Goal: Obtain resource: Download file/media

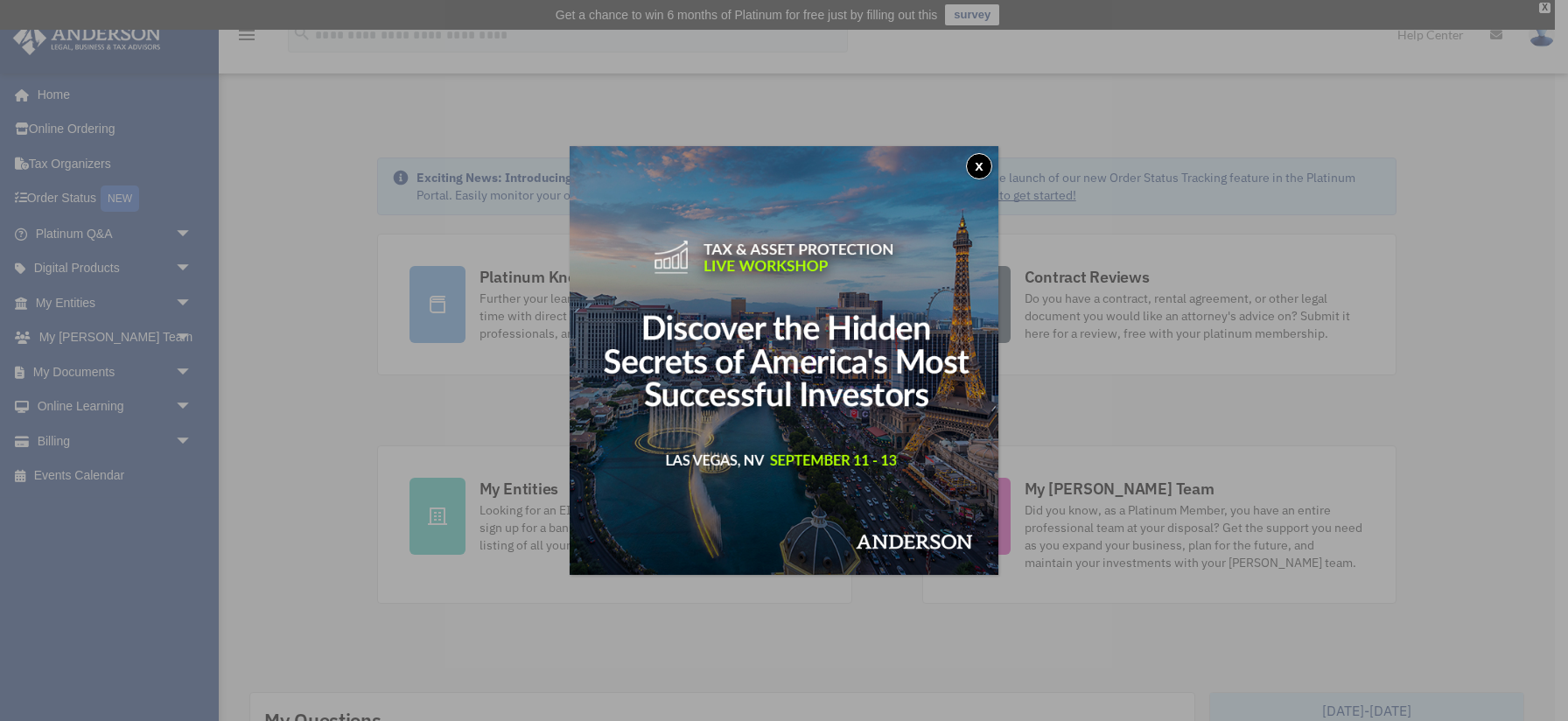
click at [982, 157] on button "x" at bounding box center [979, 166] width 26 height 26
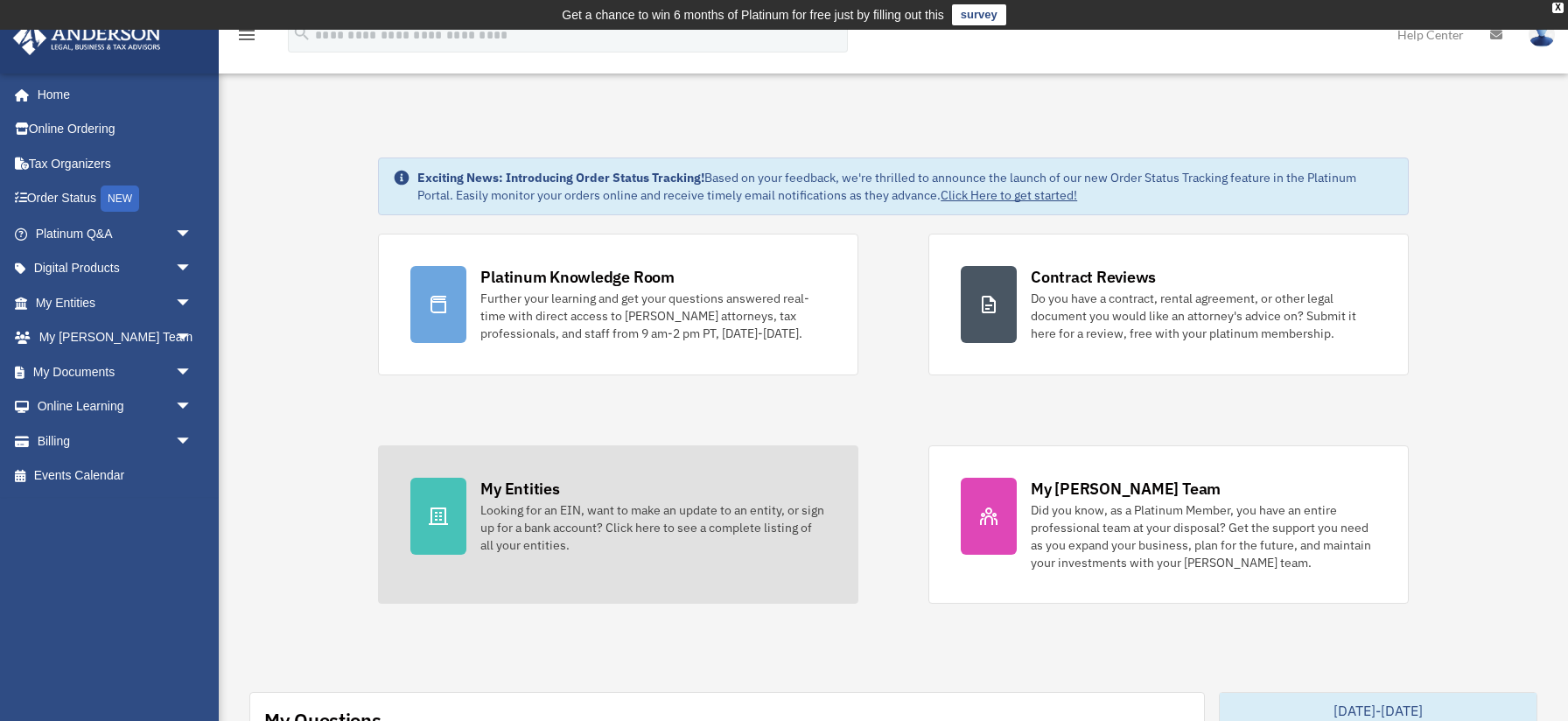
click at [662, 558] on link "My Entities Looking for an EIN, want to make an update to an entity, or sign up…" at bounding box center [617, 524] width 480 height 158
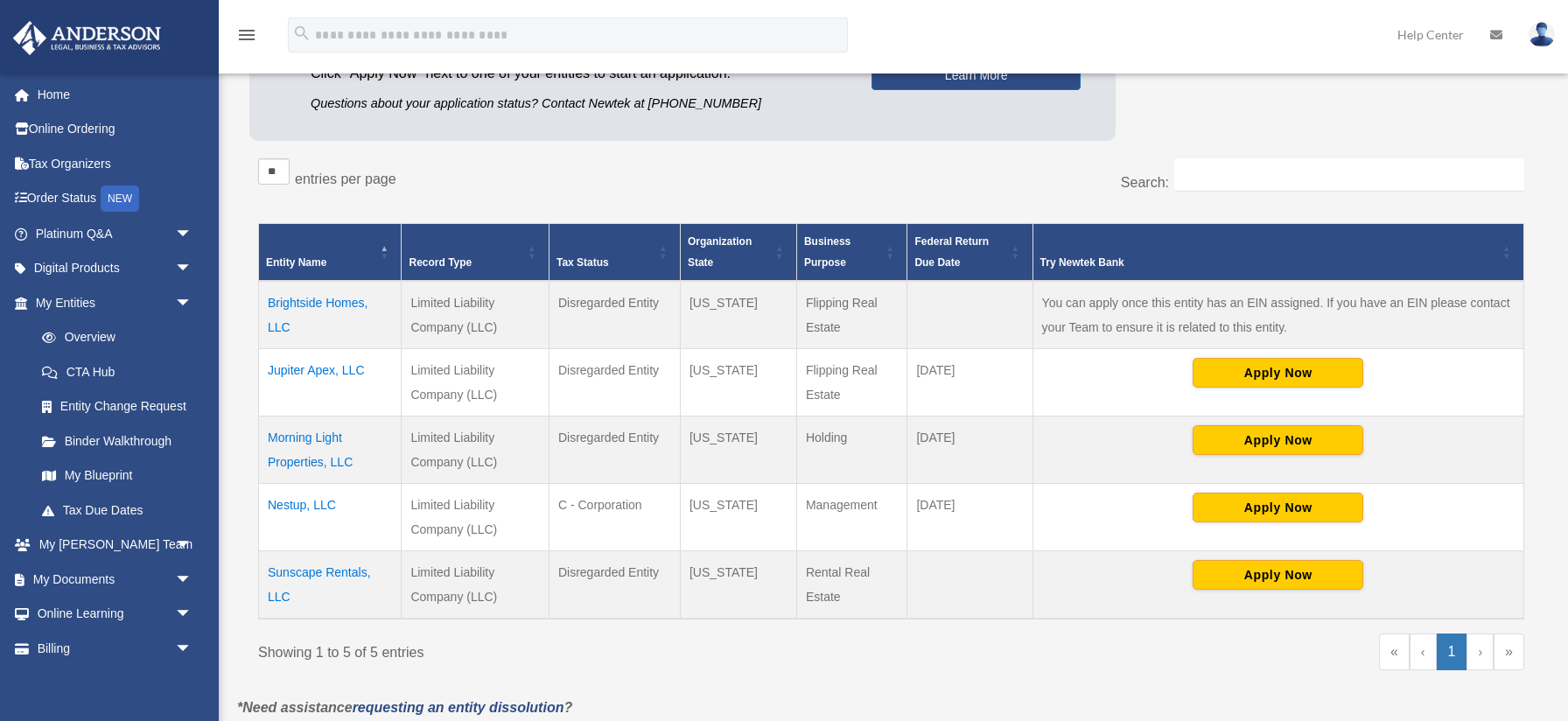
scroll to position [257, 0]
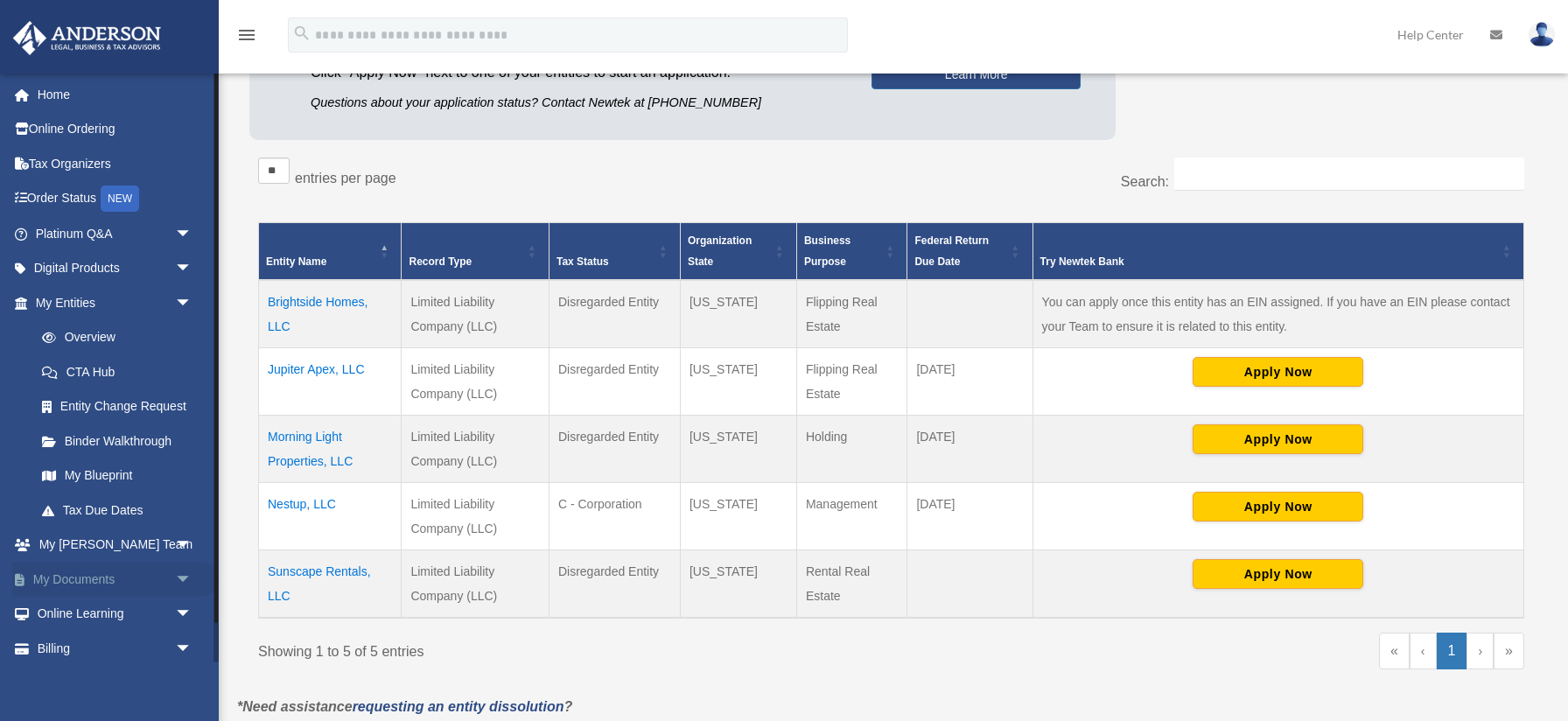
click at [161, 573] on link "My Documents arrow_drop_down" at bounding box center [115, 579] width 206 height 35
click at [186, 581] on span "arrow_drop_down" at bounding box center [193, 579] width 35 height 35
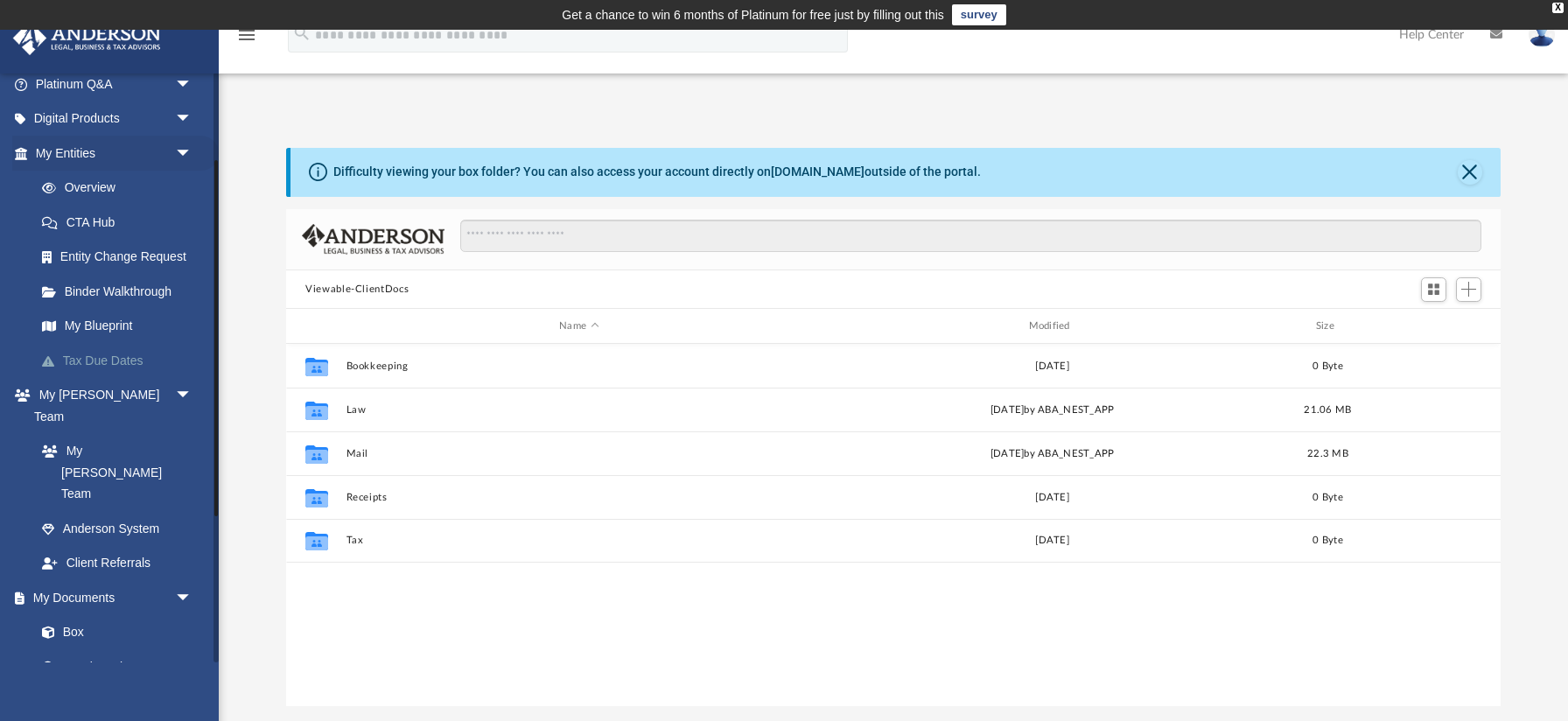
scroll to position [163, 0]
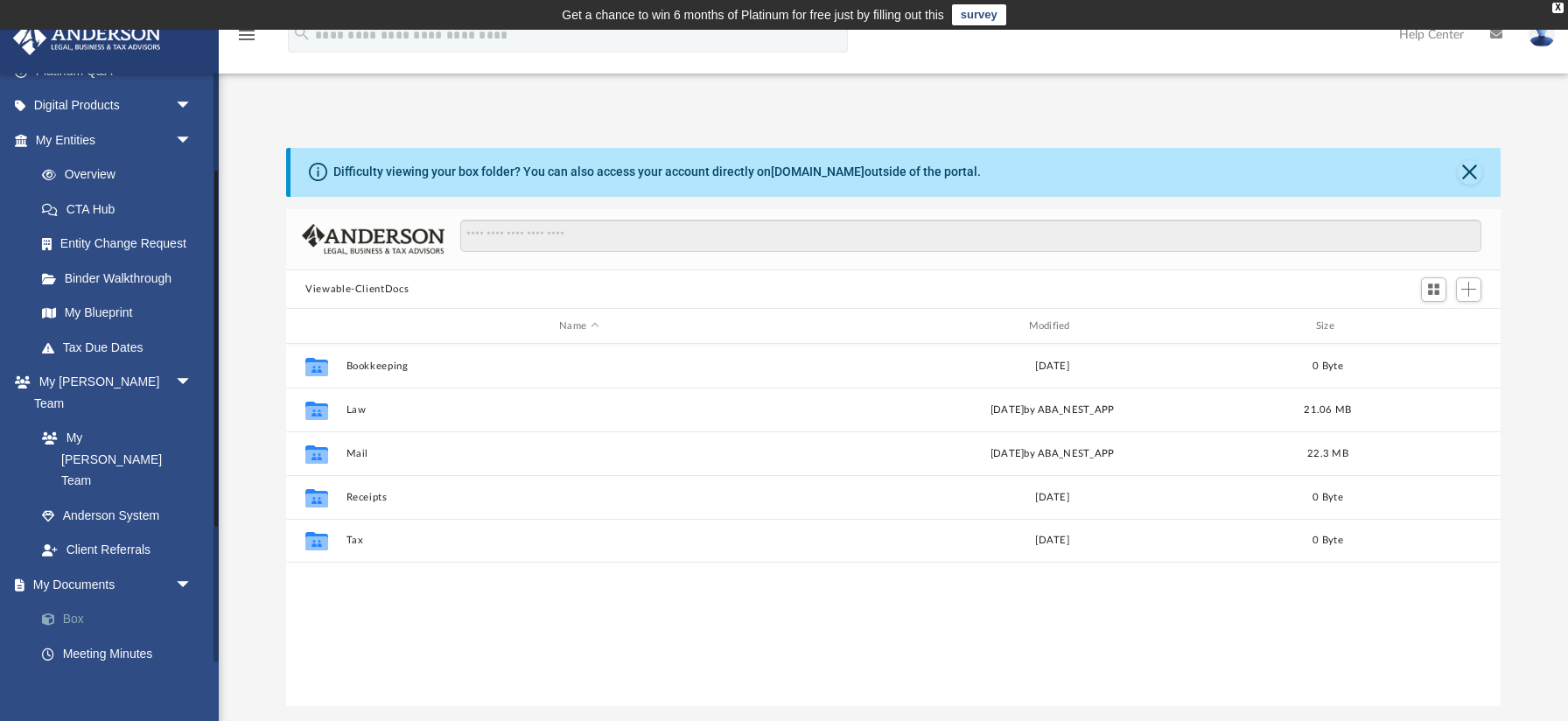
click at [78, 602] on link "Box" at bounding box center [122, 619] width 195 height 35
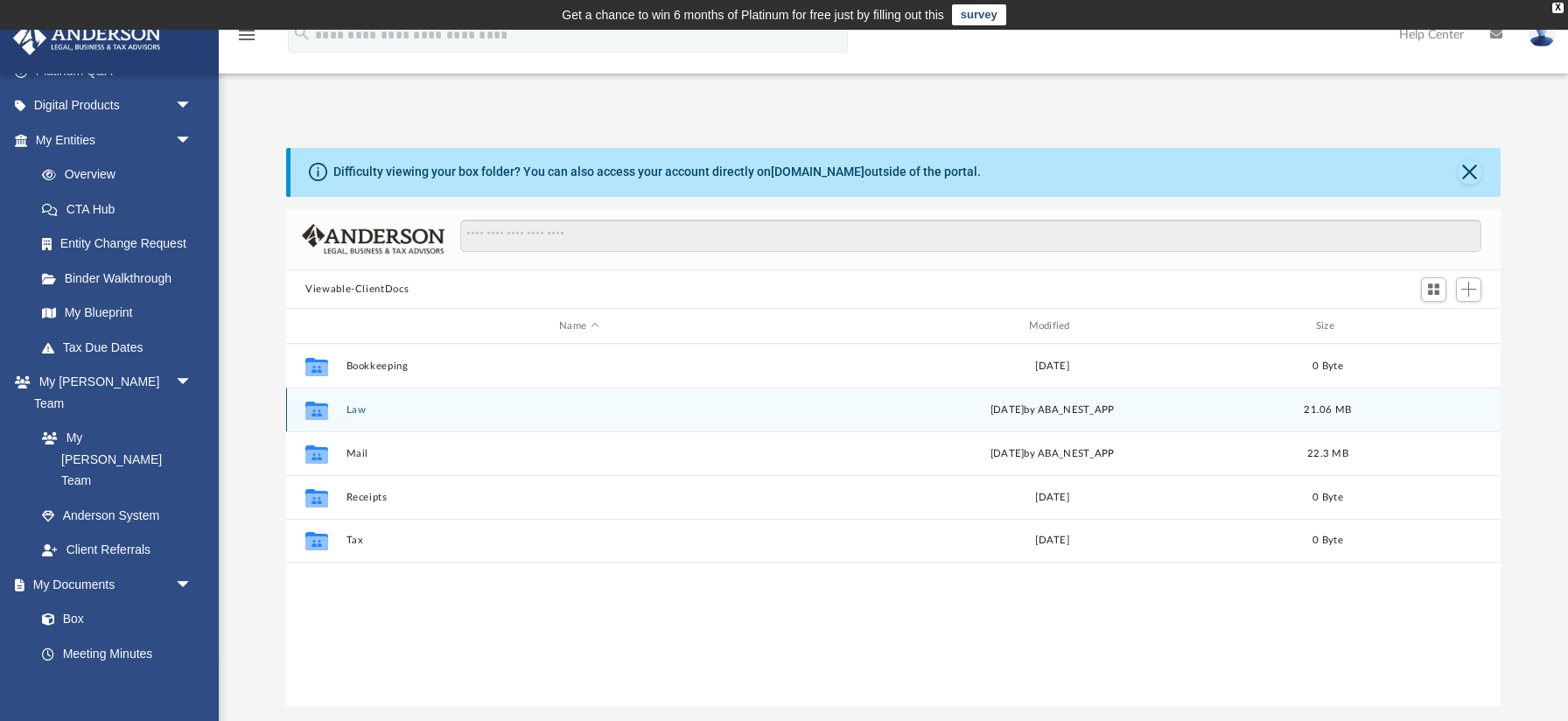
click at [340, 418] on div "Collaborated Folder Law [DATE] by ABA_NEST_APP 21.06 MB" at bounding box center [893, 409] width 1214 height 44
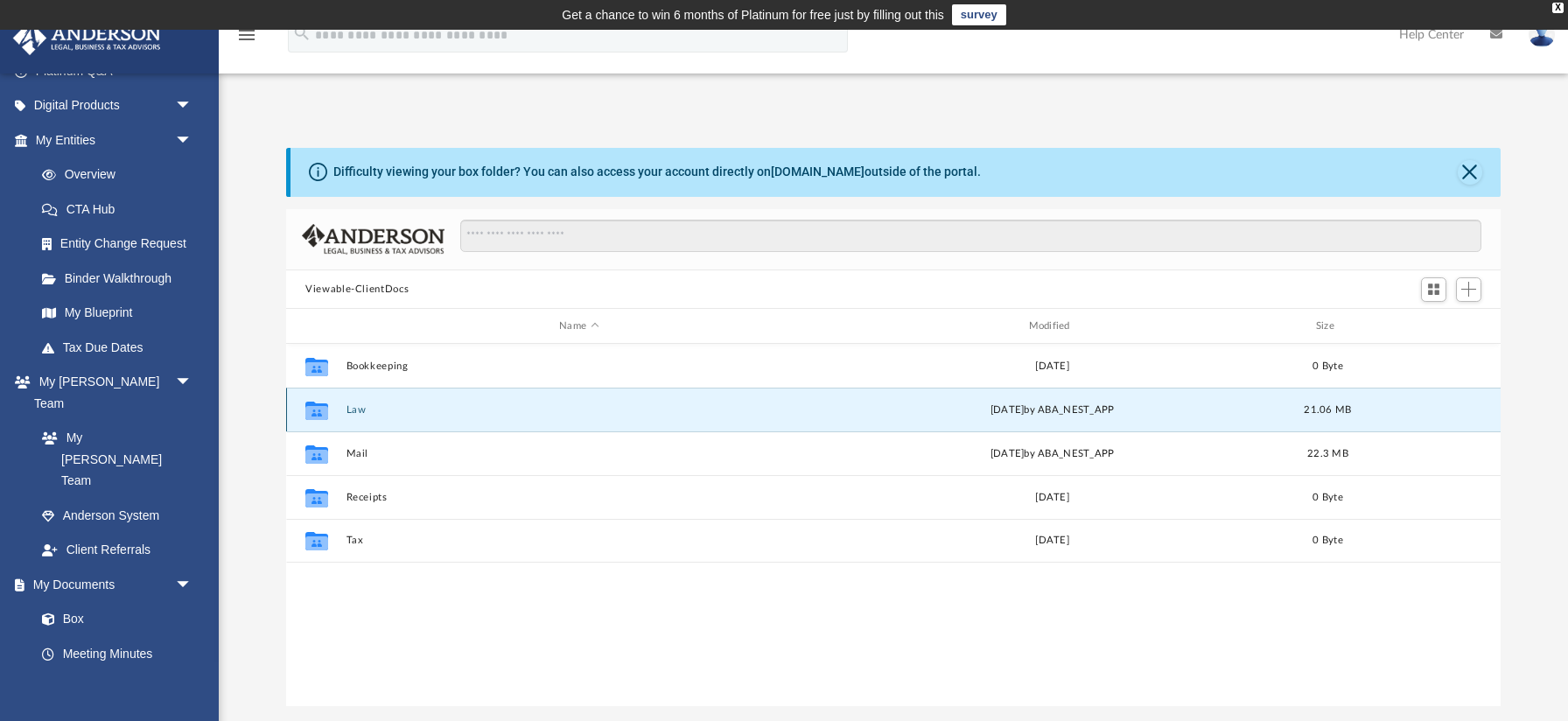
click at [361, 408] on button "Law" at bounding box center [580, 410] width 466 height 12
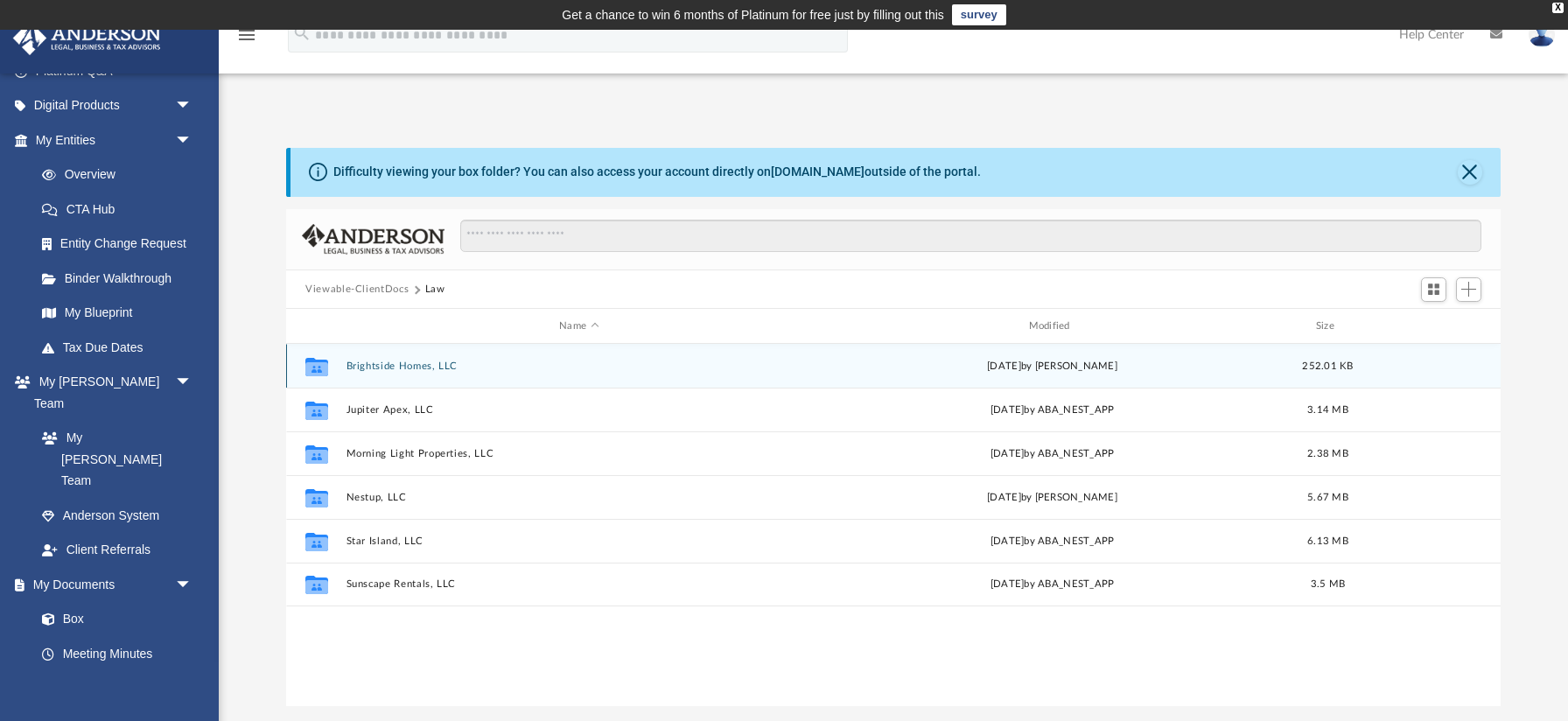
click at [435, 367] on button "Brightside Homes, LLC" at bounding box center [580, 366] width 466 height 12
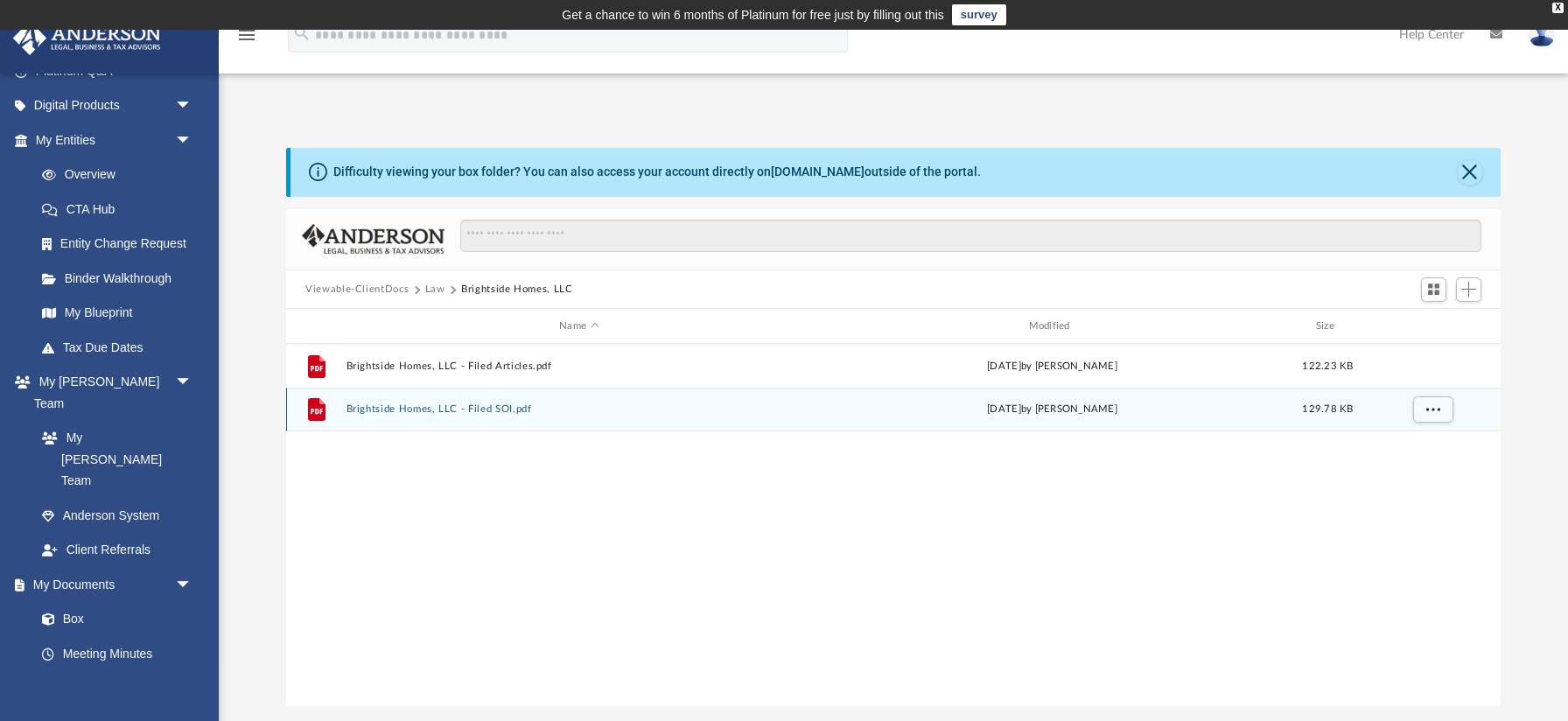
click at [468, 413] on button "Brightside Homes, LLC - Filed SOI.pdf" at bounding box center [580, 410] width 466 height 12
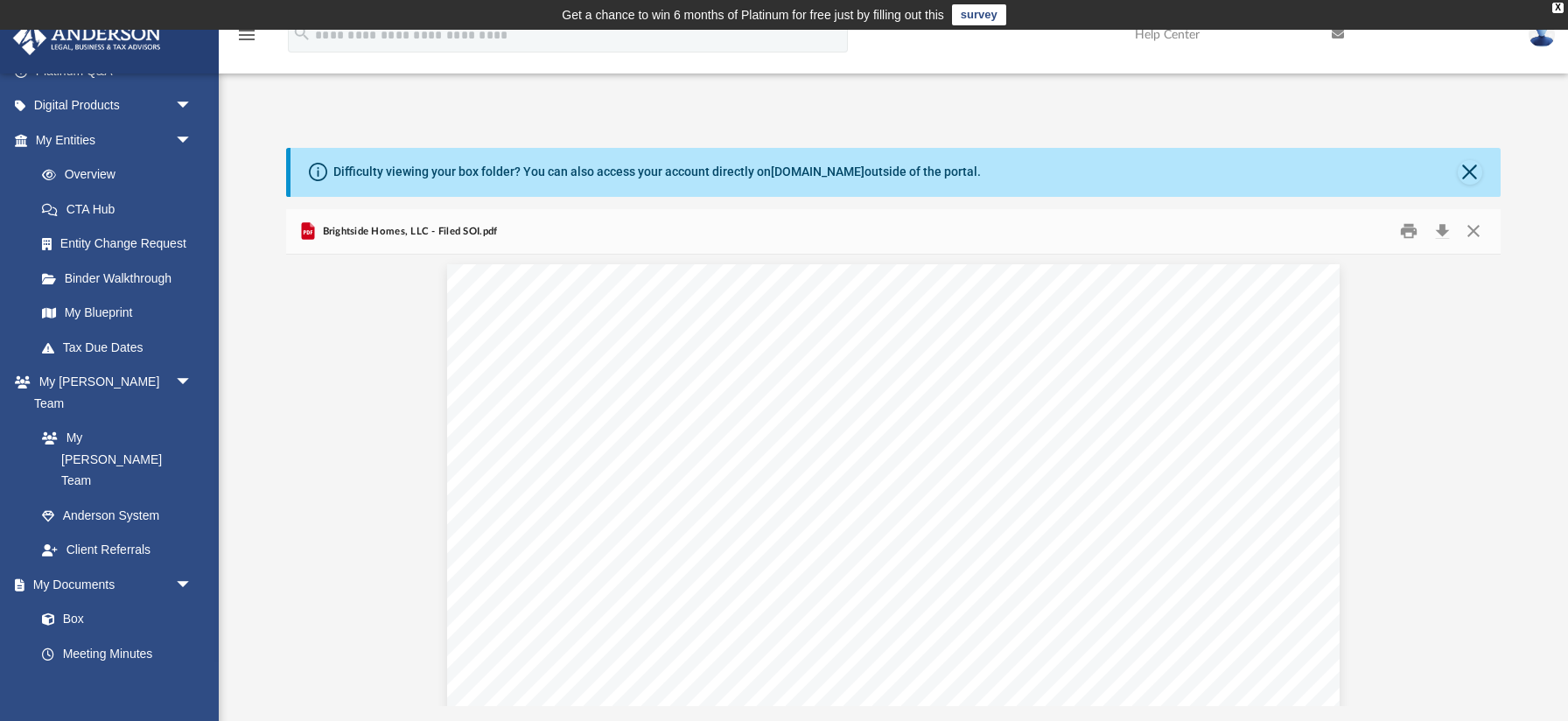
scroll to position [0, 0]
click at [1473, 228] on button "Close" at bounding box center [1473, 231] width 32 height 27
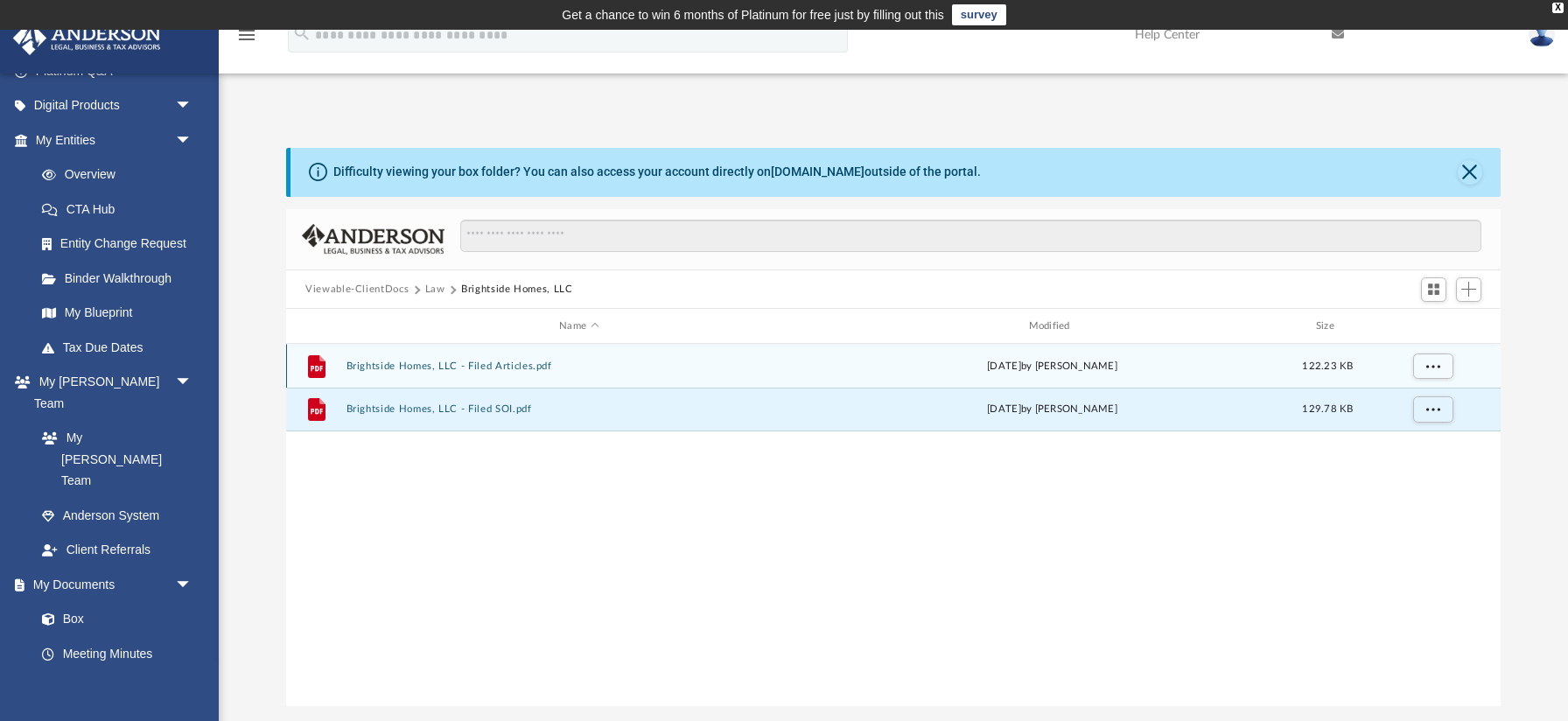
click at [489, 371] on button "Brightside Homes, LLC - Filed Articles.pdf" at bounding box center [580, 366] width 466 height 12
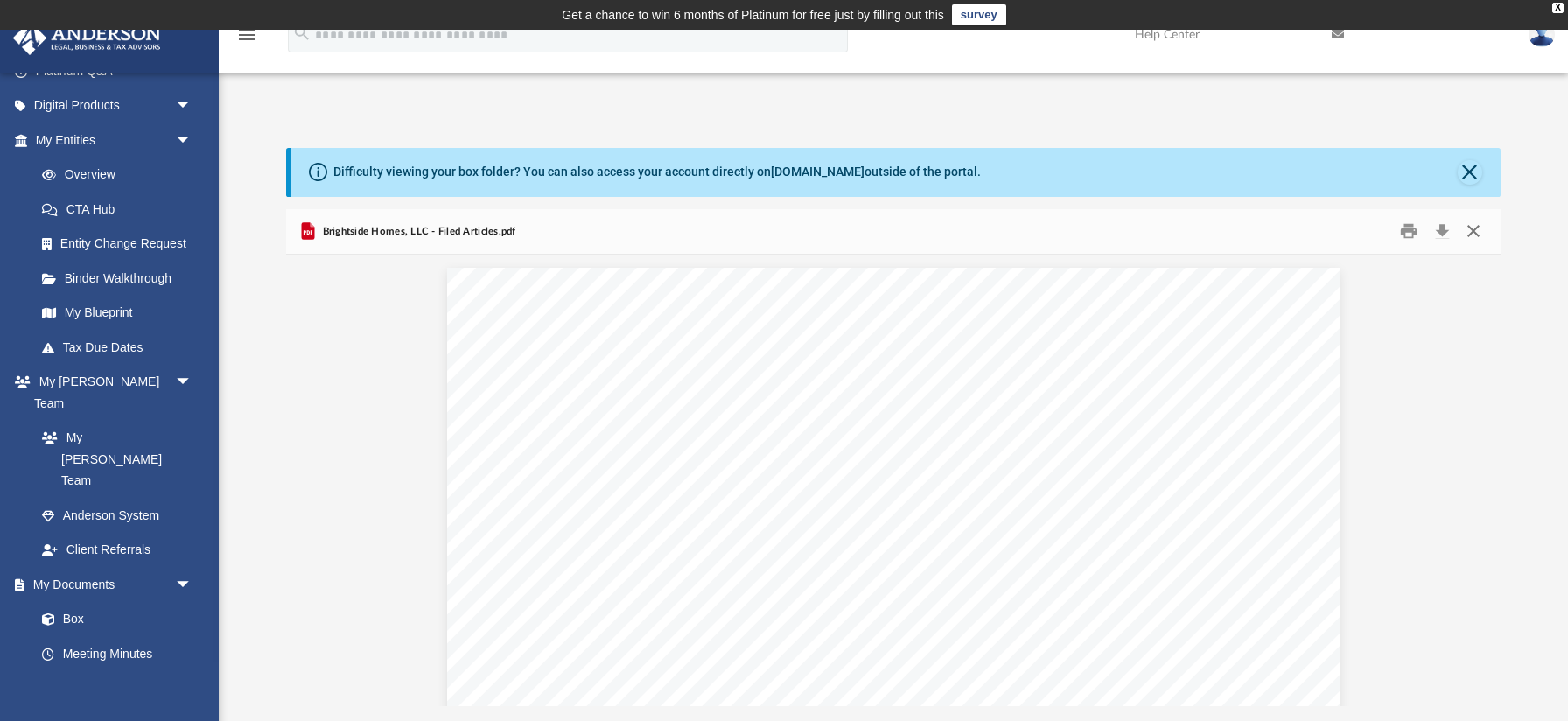
click at [1470, 226] on button "Close" at bounding box center [1473, 231] width 32 height 27
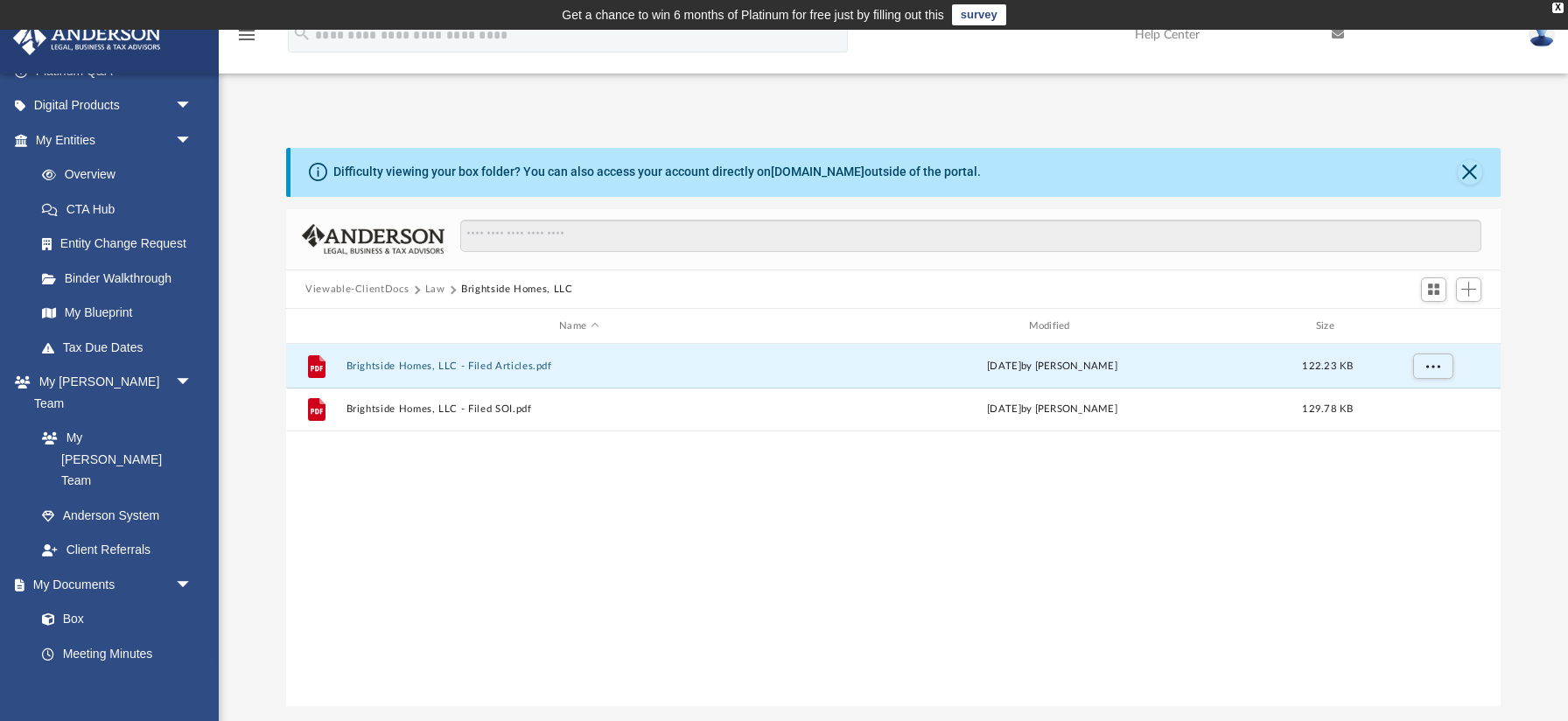
scroll to position [8, 0]
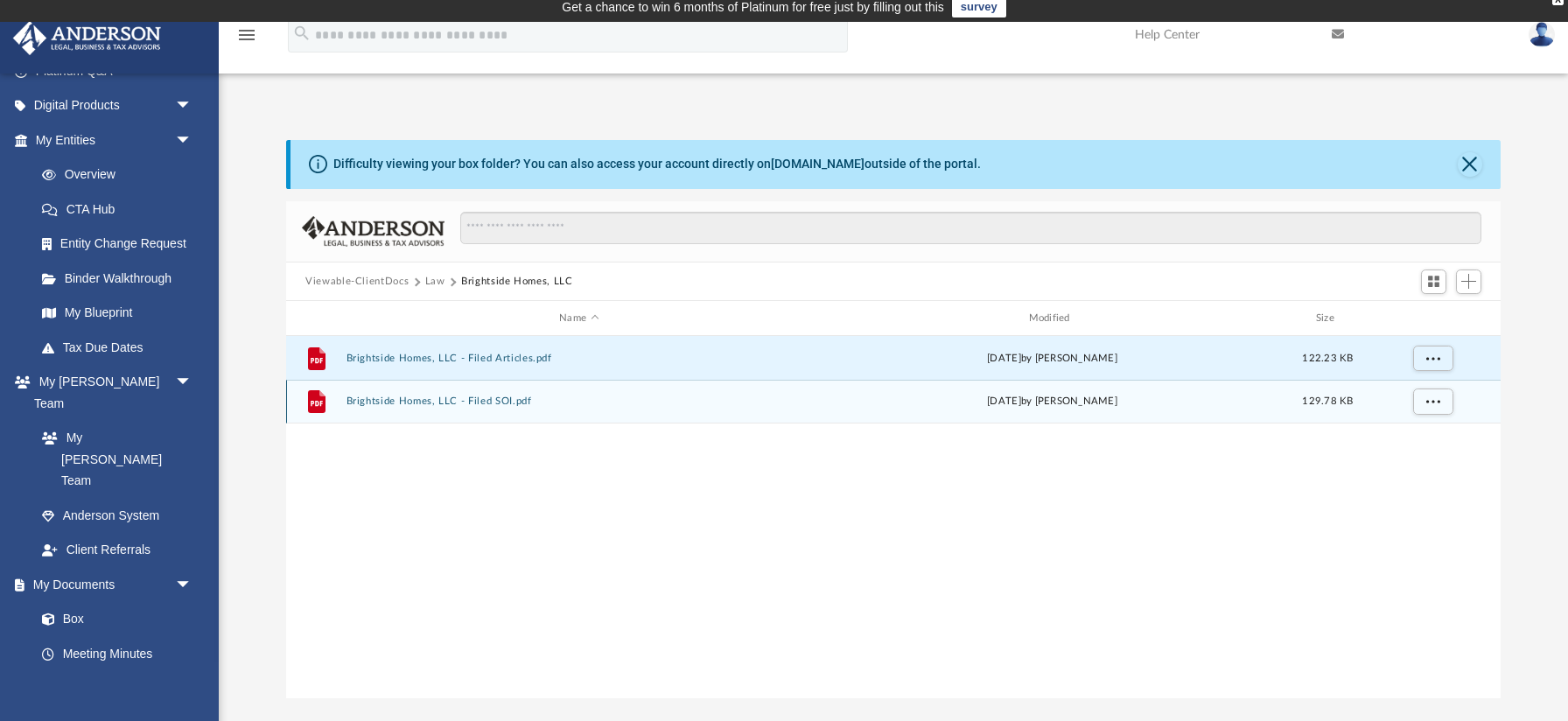
click at [429, 388] on div "File Brightside Homes, LLC - Filed SOI.pdf [DATE] by [PERSON_NAME] 129.78 KB" at bounding box center [893, 402] width 1214 height 44
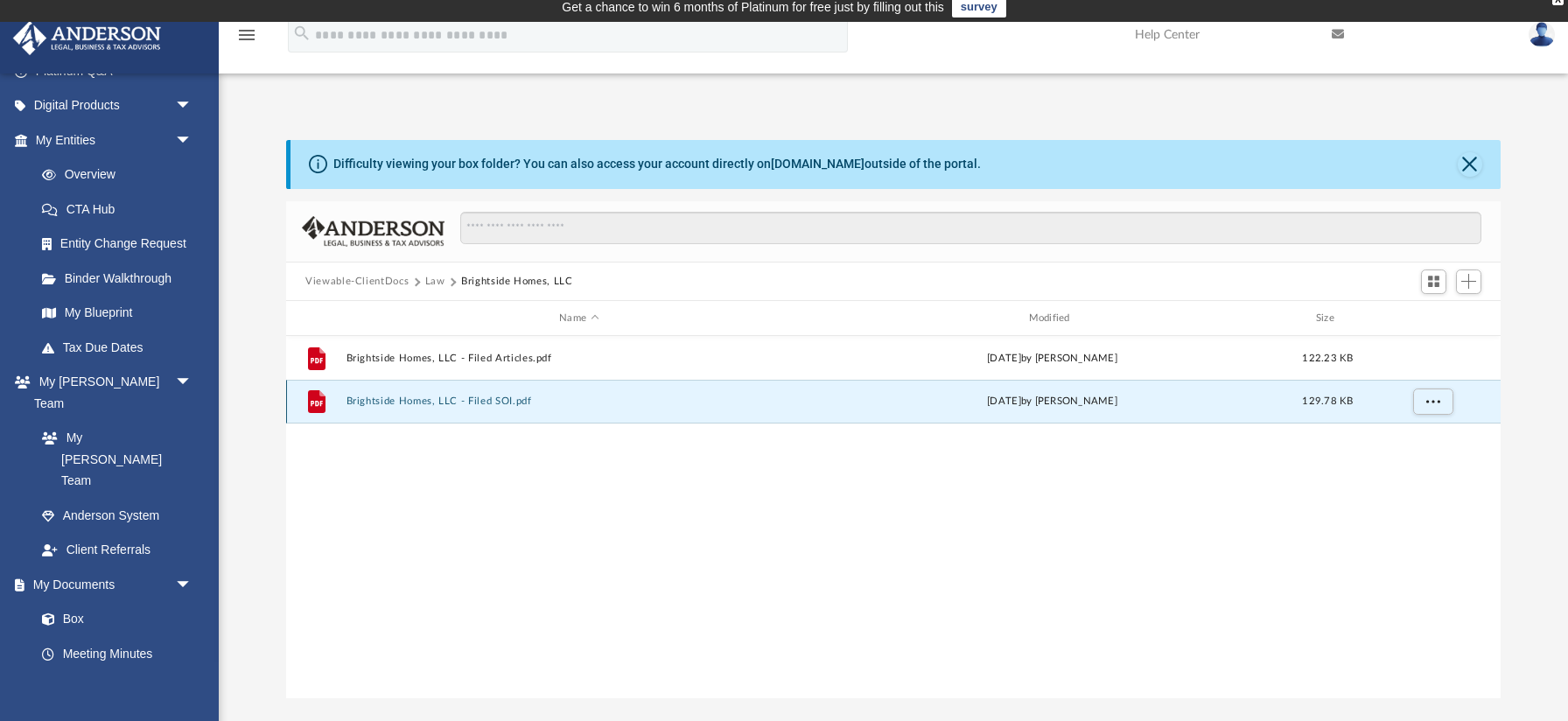
click at [412, 402] on button "Brightside Homes, LLC - Filed SOI.pdf" at bounding box center [580, 403] width 466 height 12
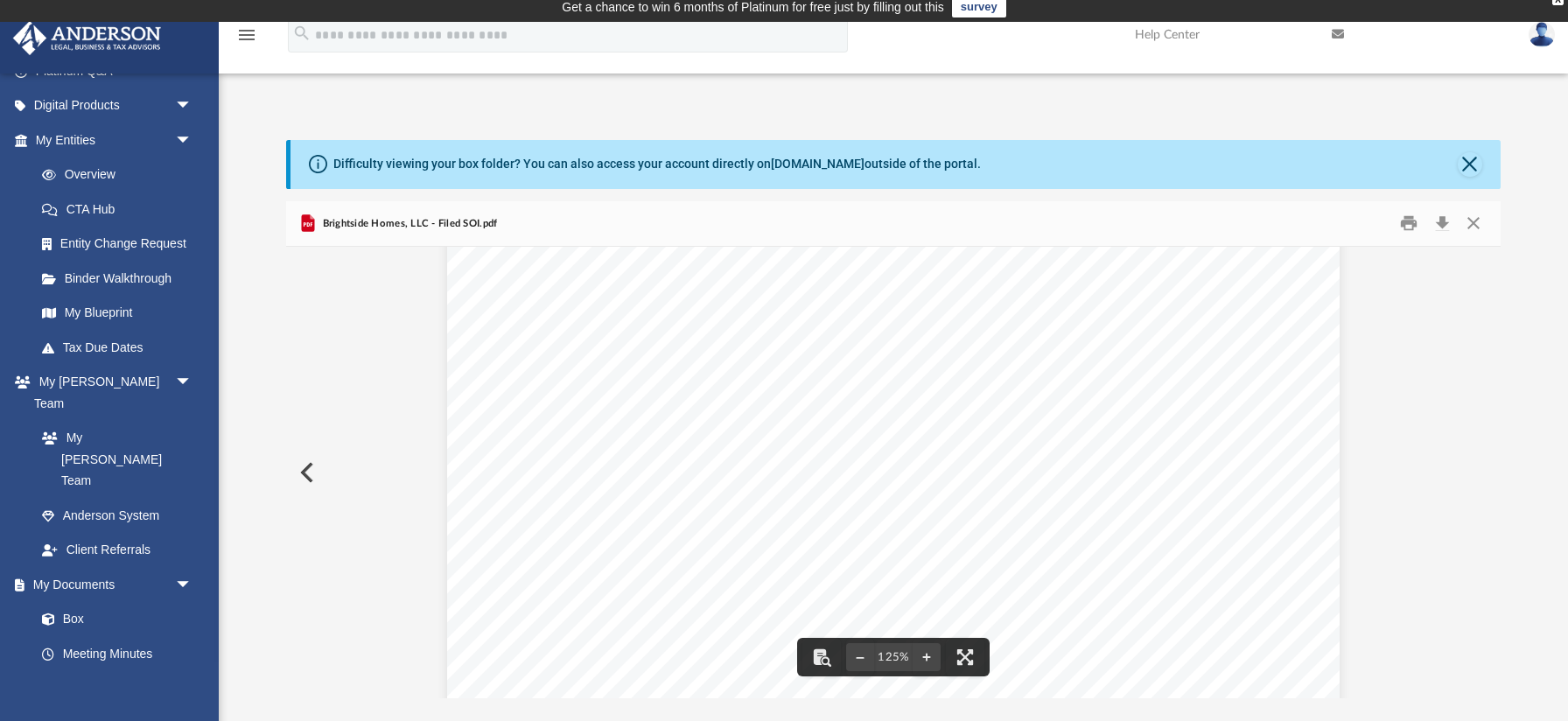
scroll to position [0, 0]
